Goal: Task Accomplishment & Management: Use online tool/utility

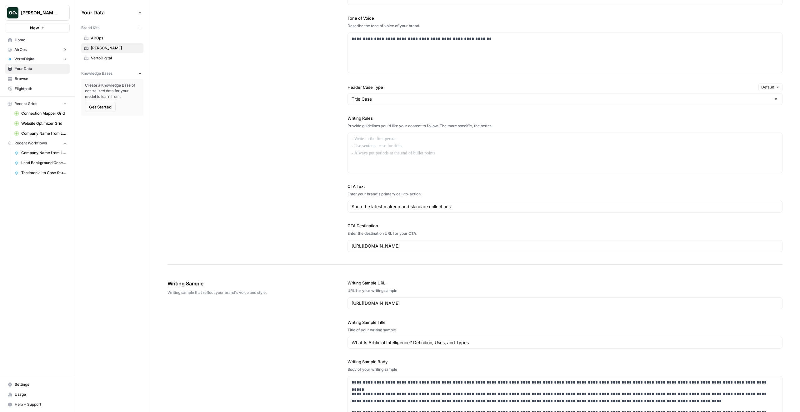
scroll to position [421, 0]
click at [103, 105] on span "Get Started" at bounding box center [100, 107] width 23 height 6
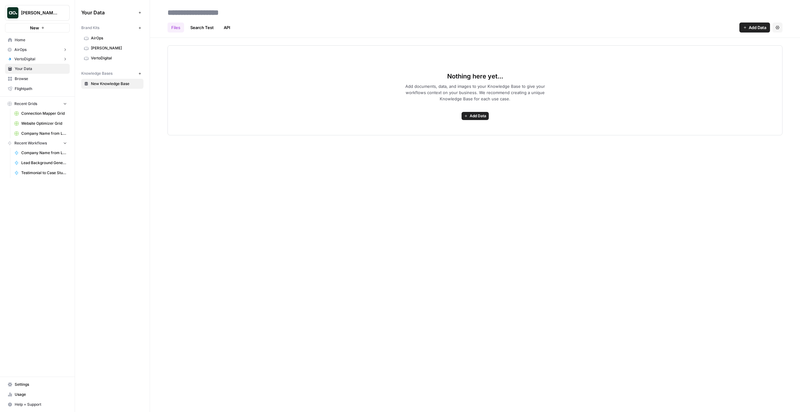
click at [488, 117] on button "Add Data" at bounding box center [475, 116] width 27 height 8
click at [755, 26] on span "Add Data" at bounding box center [758, 27] width 18 height 6
click at [726, 49] on span "Web Scrape" at bounding box center [733, 51] width 57 height 6
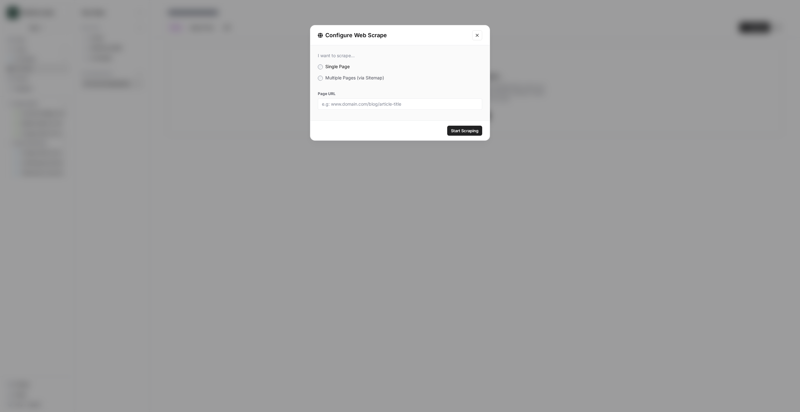
click at [368, 78] on span "Multiple Pages (via Sitemap)" at bounding box center [354, 77] width 59 height 5
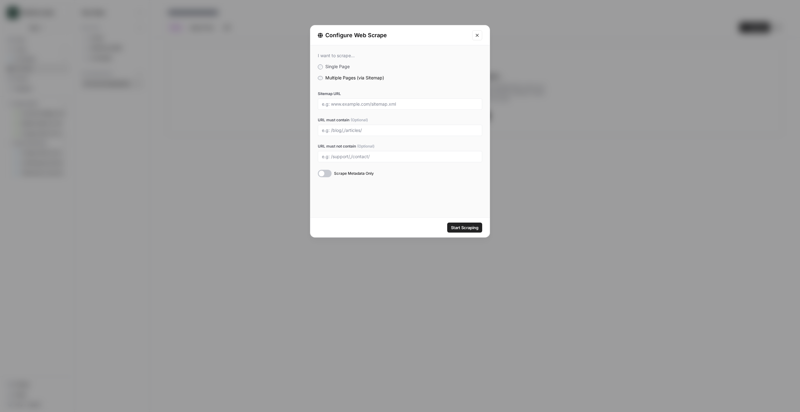
click at [479, 34] on icon "Close modal" at bounding box center [477, 35] width 5 height 5
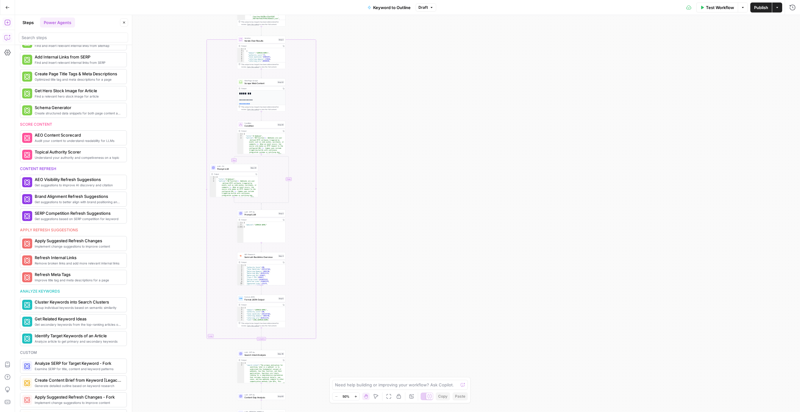
click at [9, 41] on button "Copilot" at bounding box center [8, 38] width 10 height 10
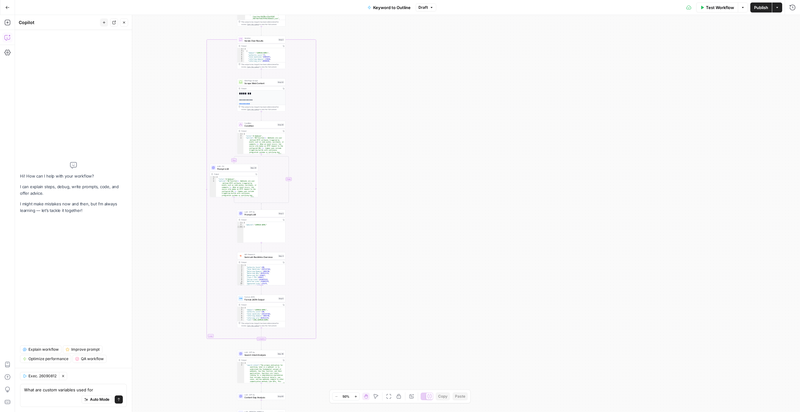
type textarea "What are custom variables used for"
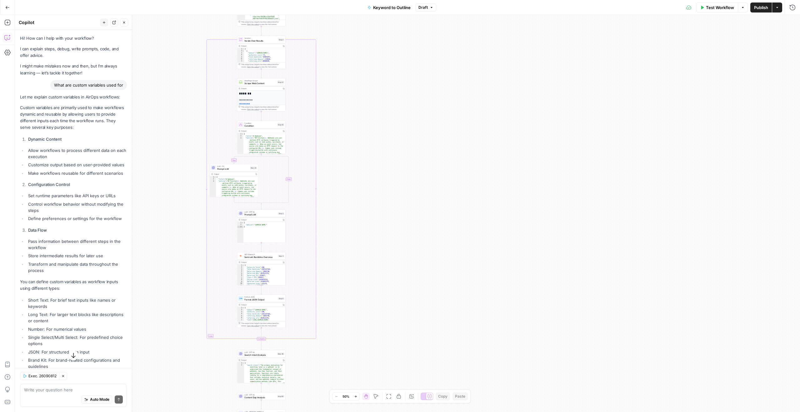
click at [121, 23] on button "Close" at bounding box center [124, 22] width 8 height 8
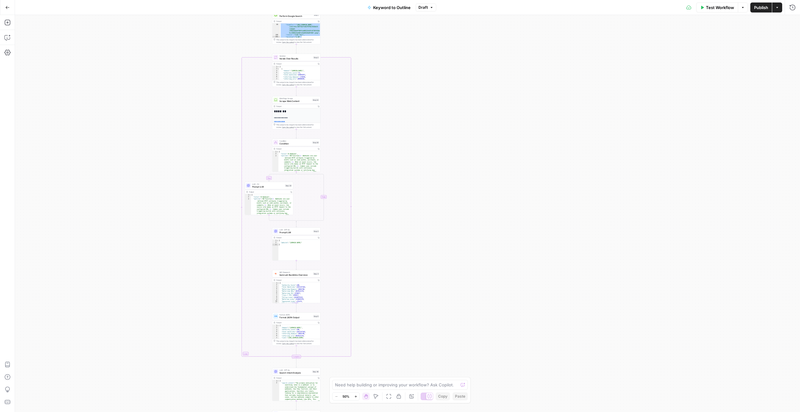
drag, startPoint x: 318, startPoint y: 27, endPoint x: 359, endPoint y: 148, distance: 128.0
click at [359, 148] on div "true false Workflow Set Inputs Inputs LLM · GPT-4o Search Query Step 40 Output …" at bounding box center [407, 213] width 785 height 397
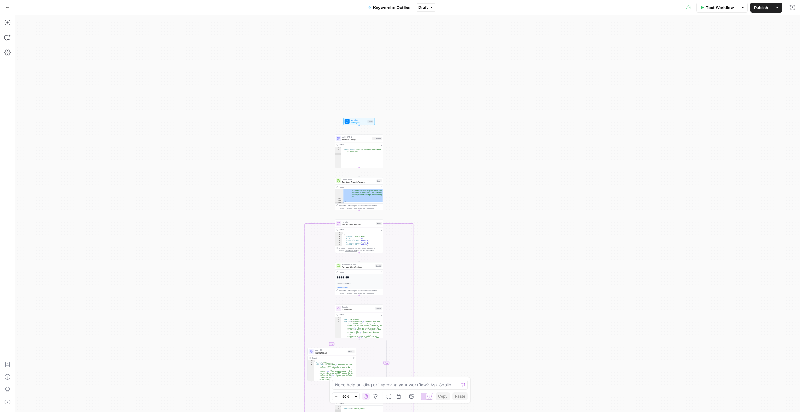
drag, startPoint x: 338, startPoint y: 36, endPoint x: 401, endPoint y: 202, distance: 177.4
click at [401, 202] on div "true false Workflow Set Inputs Inputs LLM · GPT-4o Search Query Step 40 Output …" at bounding box center [407, 213] width 785 height 397
click at [405, 191] on div "true false Workflow Set Inputs Inputs LLM · GPT-4o Search Query Step 40 Output …" at bounding box center [407, 213] width 785 height 397
type textarea "* *"
click at [371, 193] on div ""next_page_token" : "eyJvbnMiOiIxMDA0MSIsImZjIjoiRXFFQkN tSkJUR3QwWDNaSUxVRTVTR…" at bounding box center [363, 176] width 41 height 78
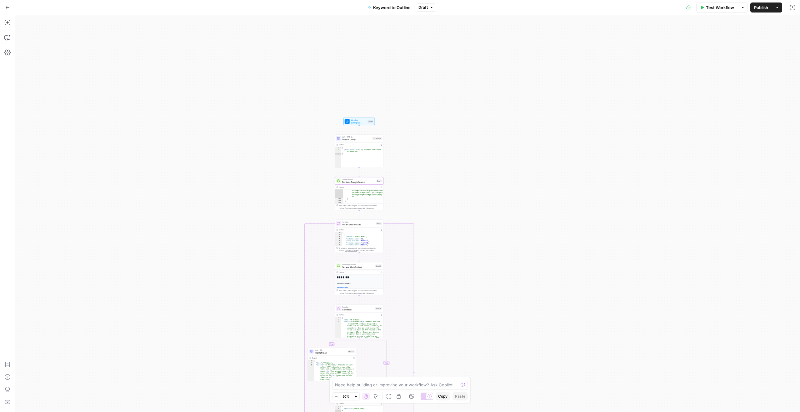
type textarea "**********"
click at [364, 155] on div "{ "search_query" : "what is a webhook definition and examples" }" at bounding box center [362, 159] width 42 height 25
click at [355, 140] on span "Search Query" at bounding box center [356, 139] width 29 height 3
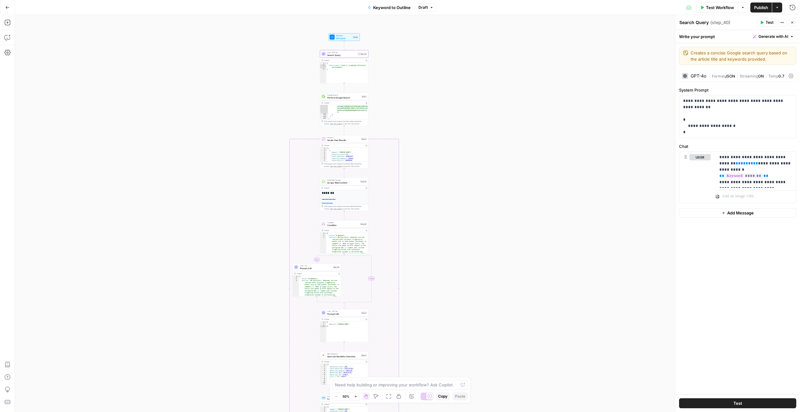
drag, startPoint x: 446, startPoint y: 175, endPoint x: 430, endPoint y: 89, distance: 87.4
click at [430, 89] on div "**********" at bounding box center [407, 213] width 785 height 397
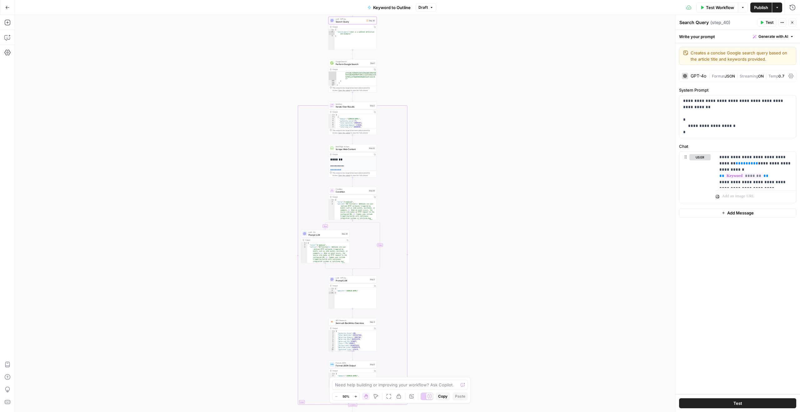
drag, startPoint x: 423, startPoint y: 94, endPoint x: 432, endPoint y: 63, distance: 32.3
click at [432, 63] on div "**********" at bounding box center [407, 213] width 785 height 397
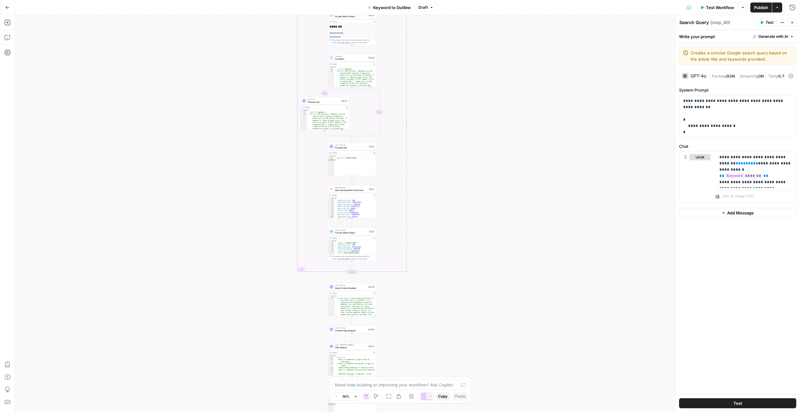
drag, startPoint x: 446, startPoint y: 158, endPoint x: 444, endPoint y: 29, distance: 128.5
click at [444, 24] on div "**********" at bounding box center [407, 213] width 785 height 397
click at [444, 80] on div "**********" at bounding box center [407, 213] width 785 height 397
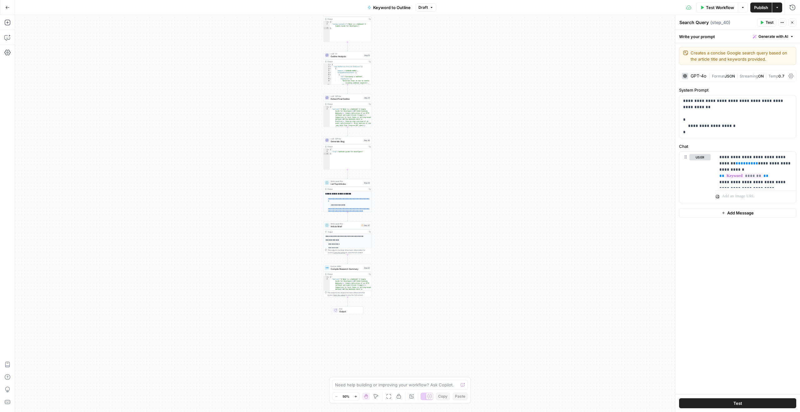
drag, startPoint x: 408, startPoint y: 105, endPoint x: 408, endPoint y: 29, distance: 75.6
click at [408, 29] on div "**********" at bounding box center [407, 213] width 785 height 397
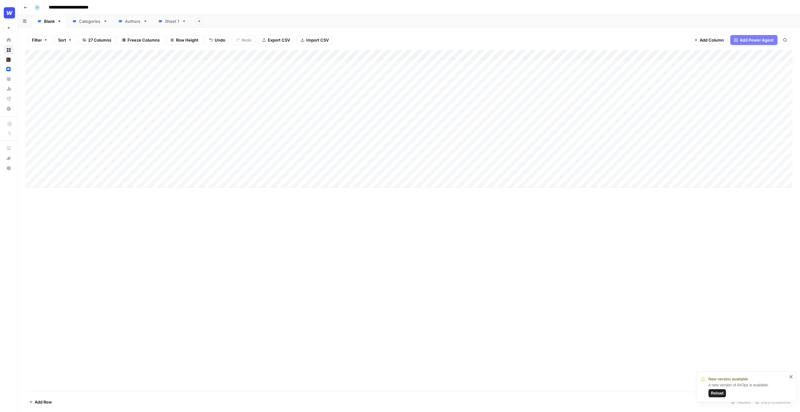
click at [33, 64] on div "Add Column" at bounding box center [408, 119] width 767 height 138
click at [32, 67] on div "Add Column" at bounding box center [408, 119] width 767 height 138
click at [98, 208] on div "Add Column" at bounding box center [408, 221] width 767 height 342
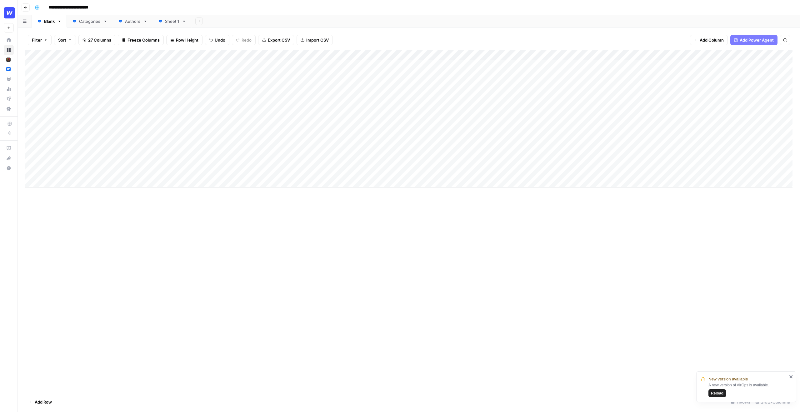
click at [276, 54] on div "Add Column" at bounding box center [408, 119] width 767 height 138
click at [231, 188] on div "Add Column" at bounding box center [408, 221] width 767 height 342
click at [31, 65] on div "Add Column" at bounding box center [408, 119] width 767 height 138
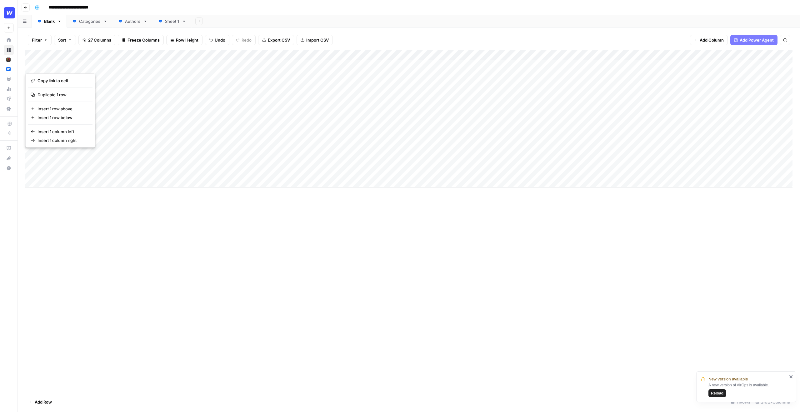
click at [46, 65] on div "Add Column" at bounding box center [408, 119] width 767 height 138
click at [113, 198] on div "Add Column" at bounding box center [408, 221] width 767 height 342
click at [719, 391] on span "Reload" at bounding box center [717, 393] width 13 height 6
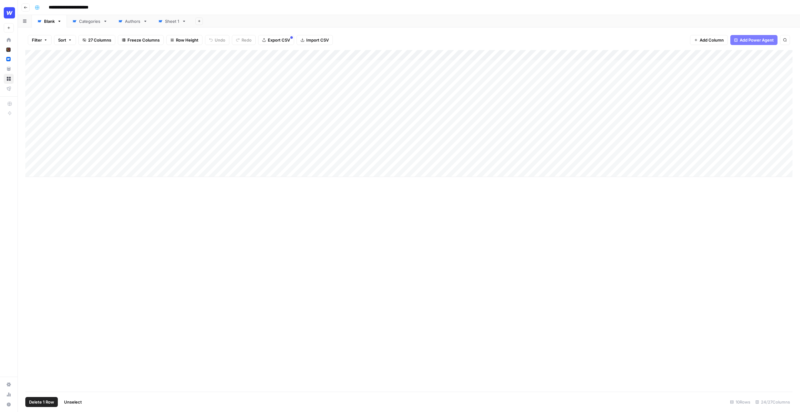
click at [33, 66] on div "Add Column" at bounding box center [408, 113] width 767 height 127
click at [298, 64] on div "Add Column" at bounding box center [408, 113] width 767 height 127
click at [560, 56] on div "Add Column" at bounding box center [408, 113] width 767 height 127
click at [547, 92] on span "Schedule" at bounding box center [555, 94] width 55 height 6
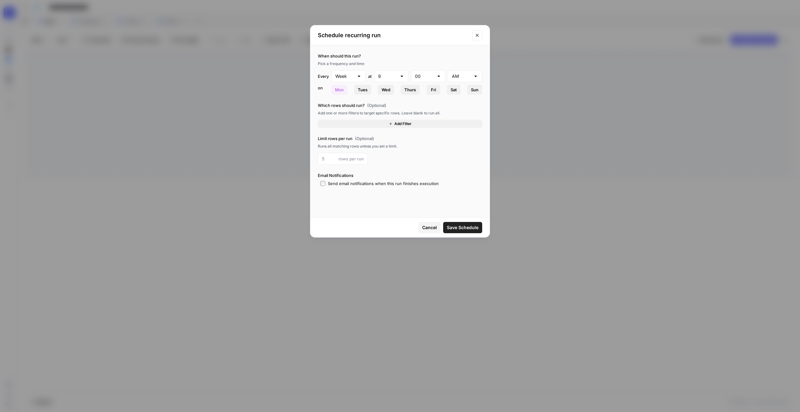
click at [477, 35] on icon "Close modal" at bounding box center [477, 35] width 3 height 3
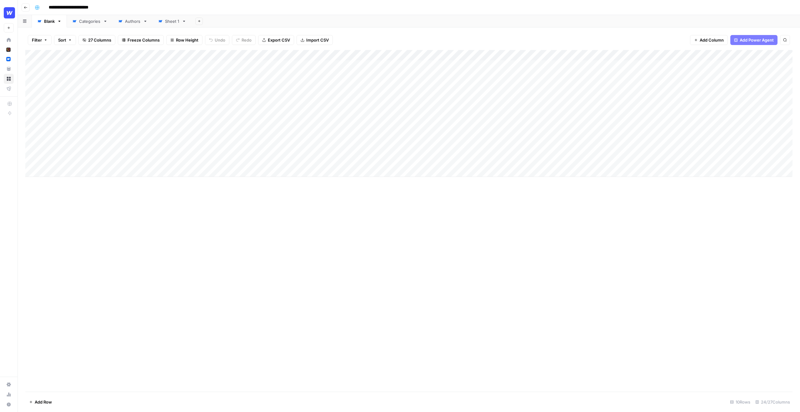
click at [429, 212] on div "Add Column" at bounding box center [408, 221] width 767 height 342
click at [298, 66] on div "Add Column" at bounding box center [408, 113] width 767 height 127
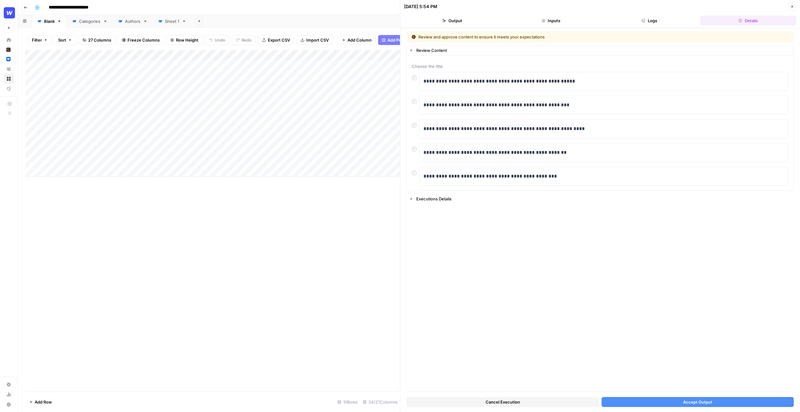
click at [791, 7] on icon "button" at bounding box center [793, 7] width 4 height 4
